Goal: Task Accomplishment & Management: Complete application form

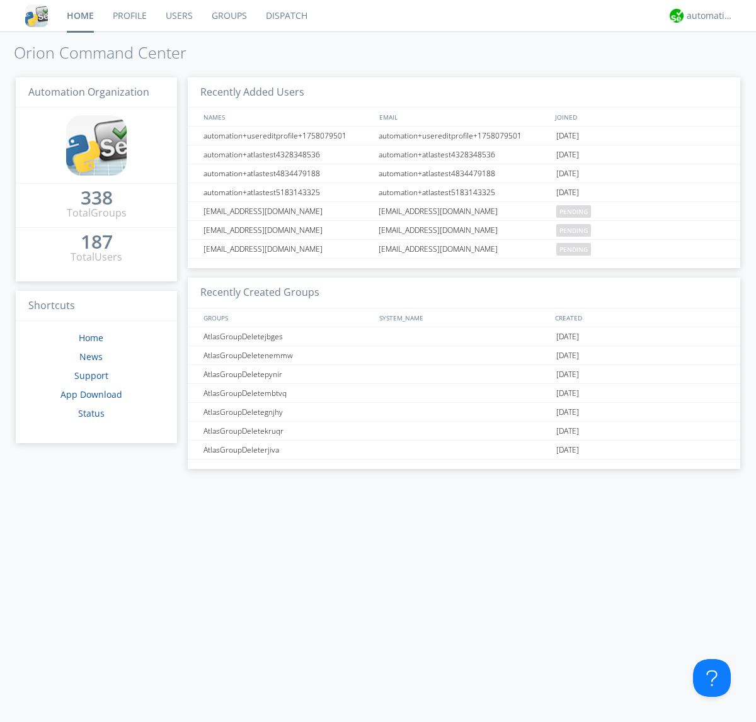
click at [178, 16] on link "Users" at bounding box center [179, 15] width 46 height 31
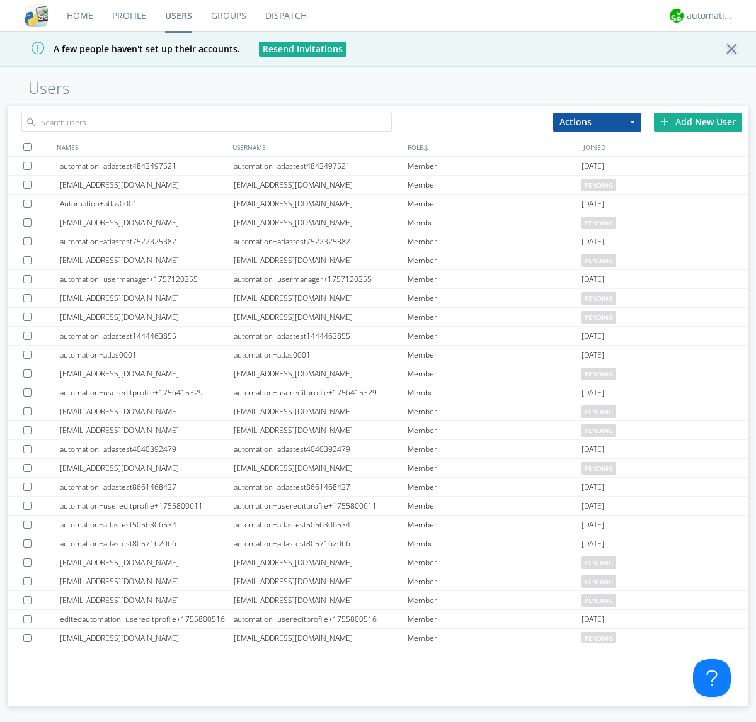
click at [698, 122] on div "Add New User" at bounding box center [698, 122] width 88 height 19
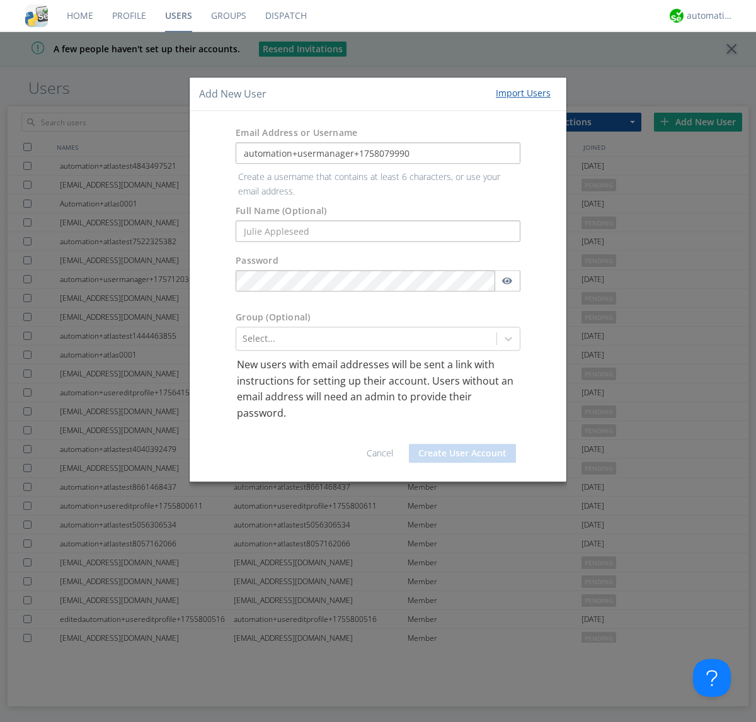
type input "automation+usermanager+1758079990"
click at [462, 444] on button "Create User Account" at bounding box center [462, 453] width 107 height 19
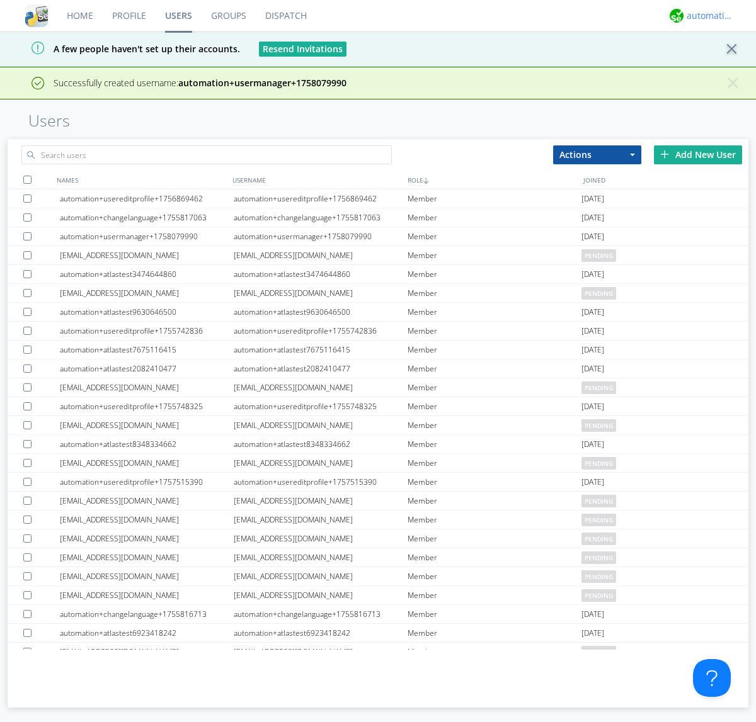
click at [706, 16] on div "automation+atlas" at bounding box center [709, 15] width 47 height 13
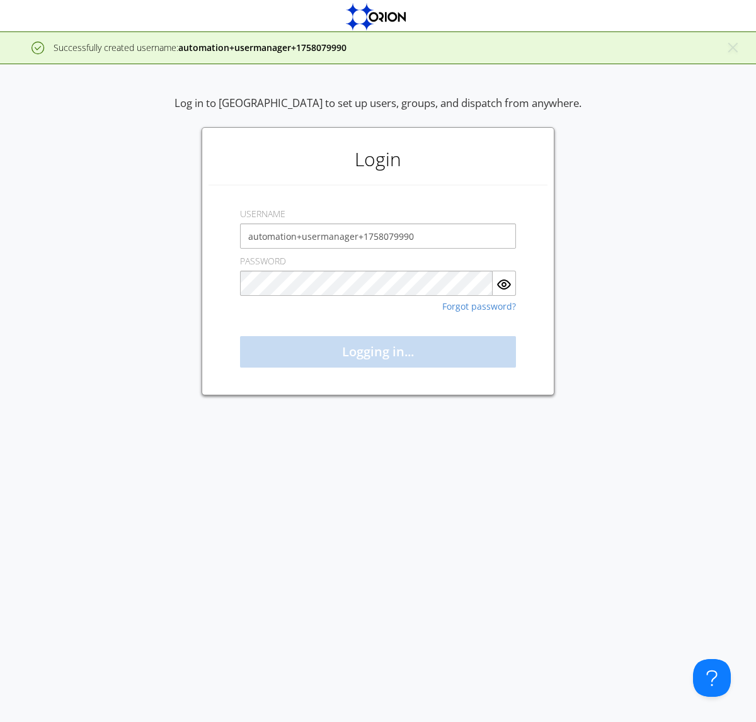
type input "automation+usermanager+1758079990"
